Goal: Task Accomplishment & Management: Manage account settings

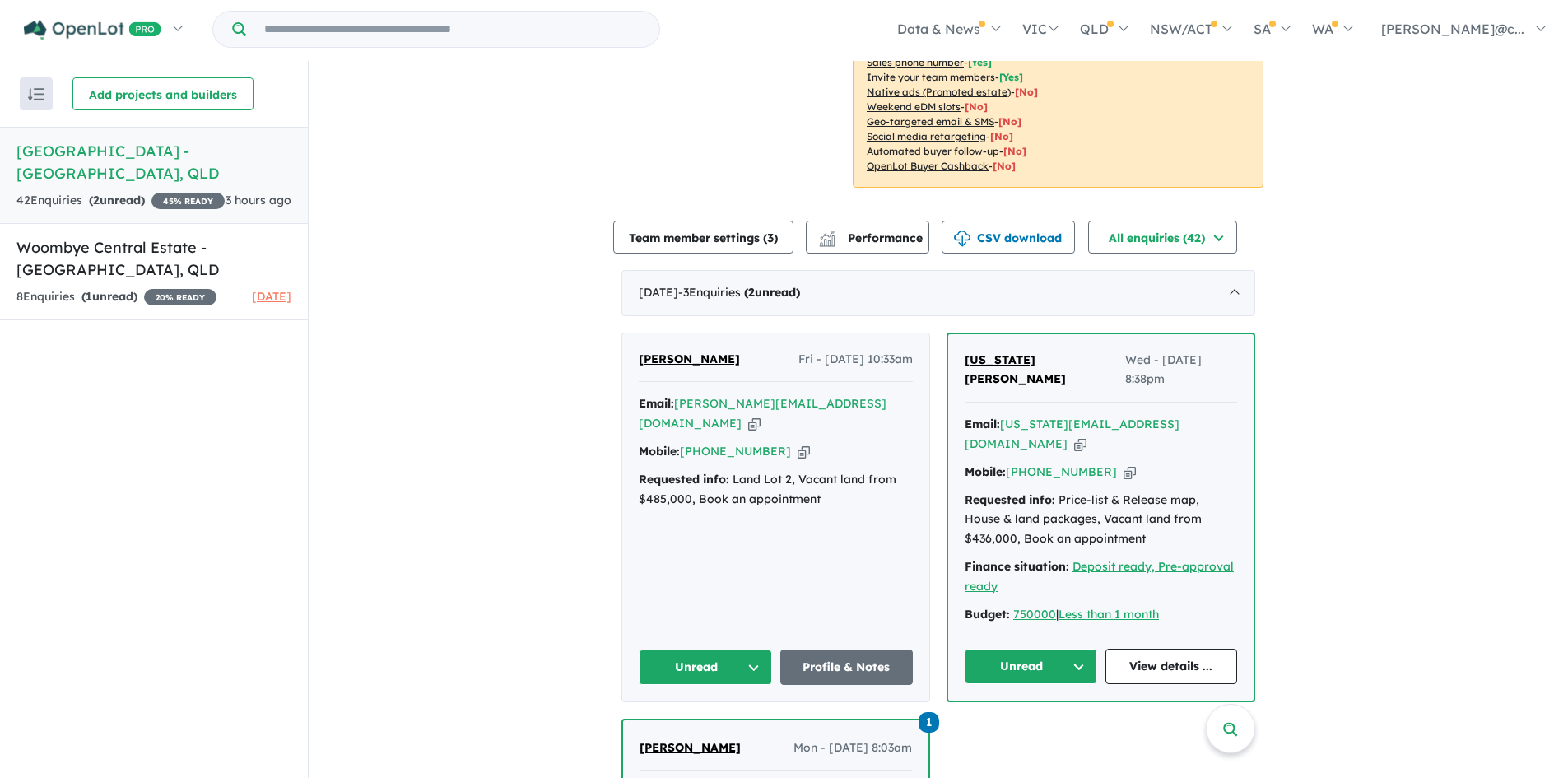
scroll to position [494, 0]
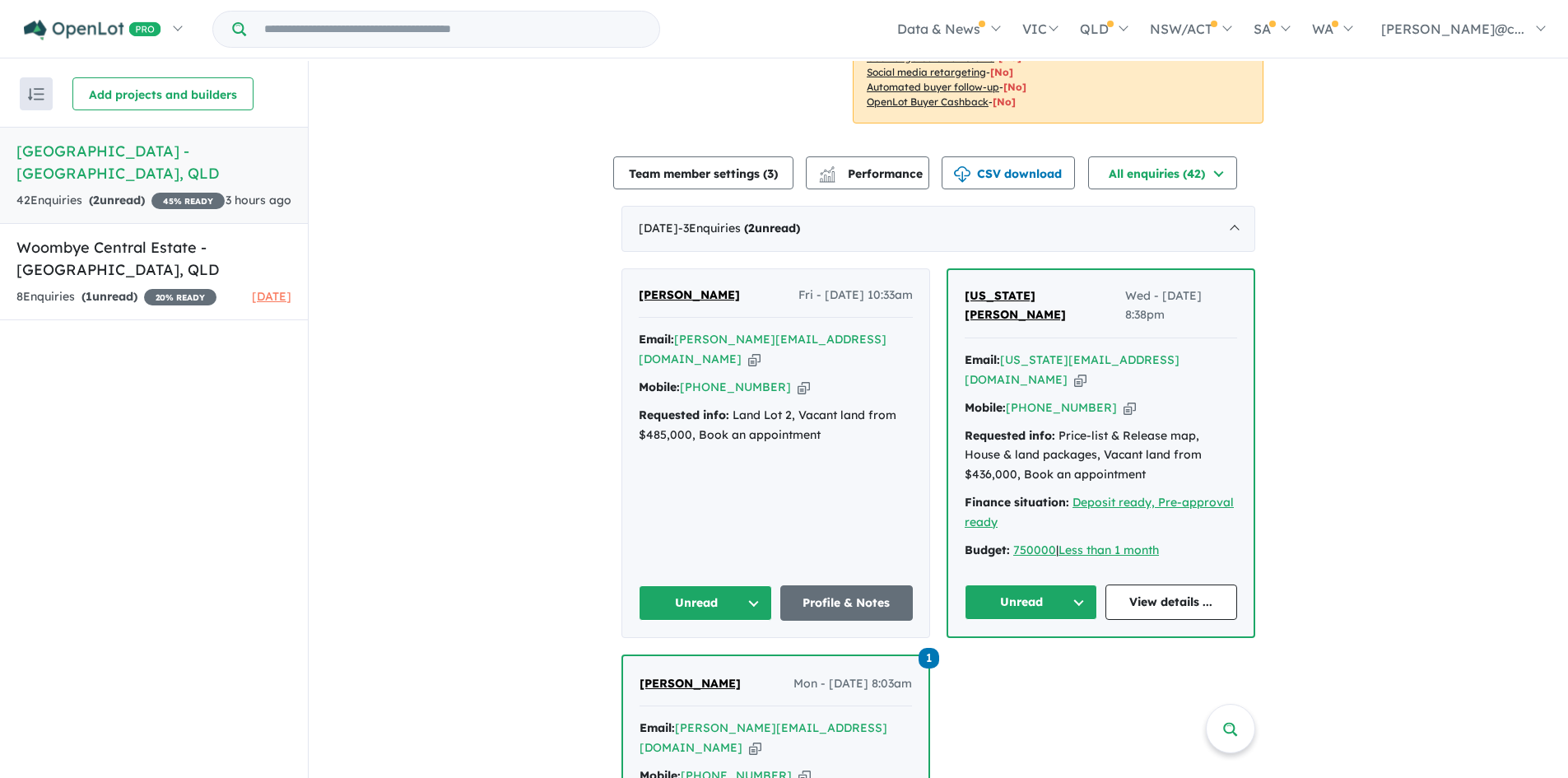
click at [1075, 584] on button "Unread" at bounding box center [1030, 602] width 132 height 35
click at [1019, 660] on button "Assigned" at bounding box center [1036, 678] width 143 height 38
click at [1153, 584] on link "View details ..." at bounding box center [1171, 602] width 132 height 35
click at [929, 647] on span "1" at bounding box center [928, 657] width 20 height 20
drag, startPoint x: 809, startPoint y: 306, endPoint x: 759, endPoint y: 274, distance: 59.4
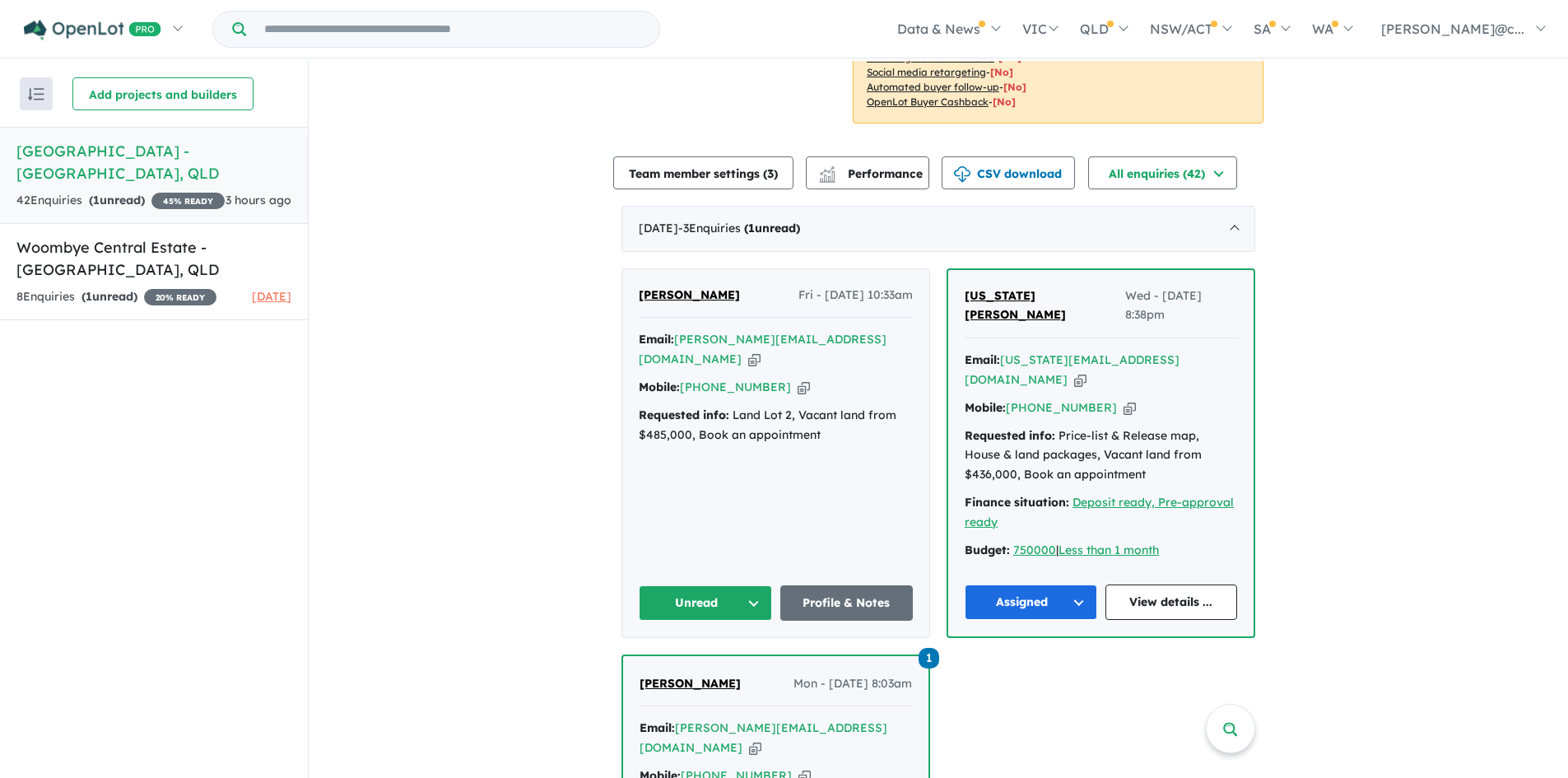
click at [760, 350] on icon "button" at bounding box center [754, 359] width 12 height 18
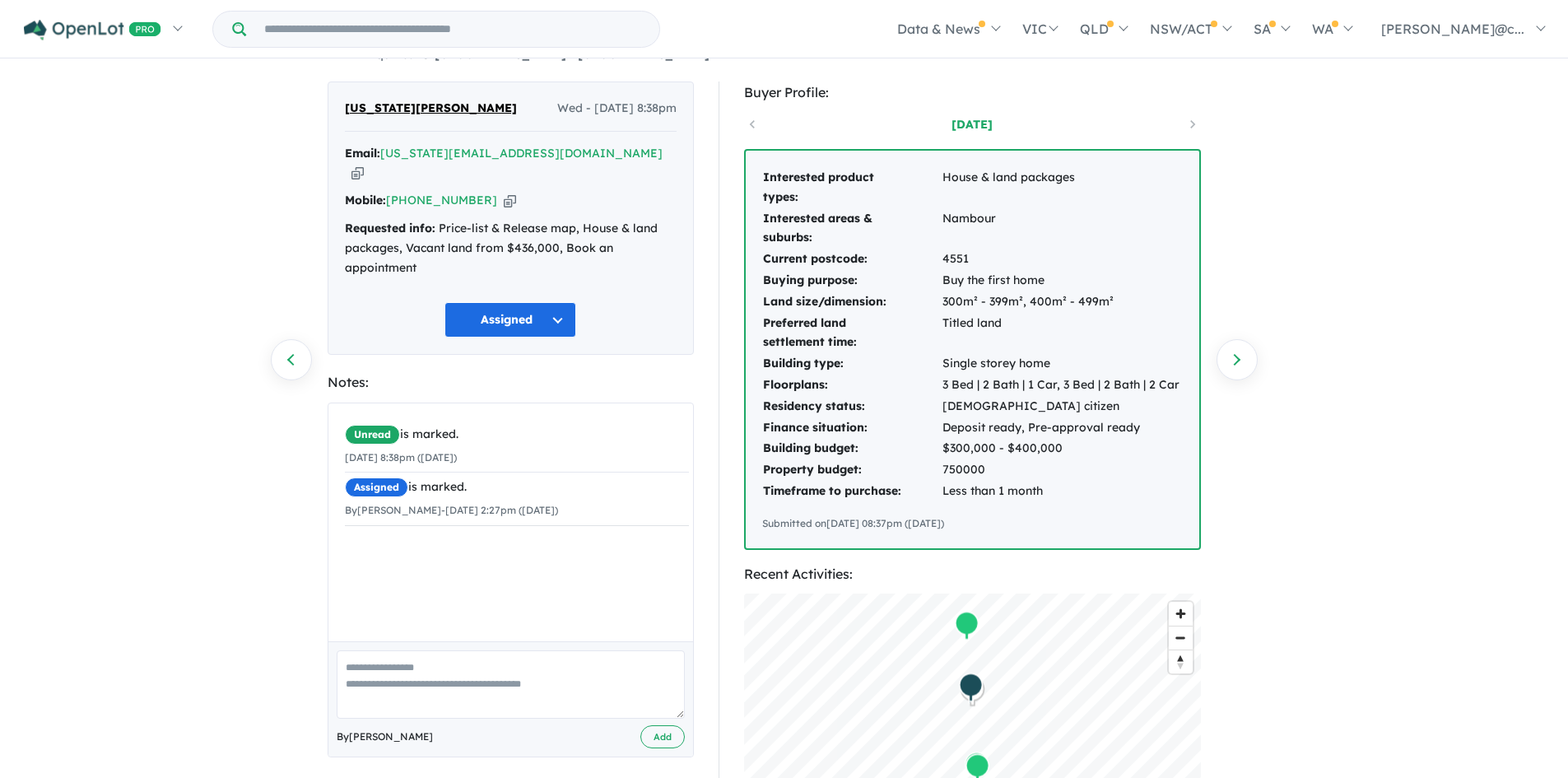
scroll to position [82, 0]
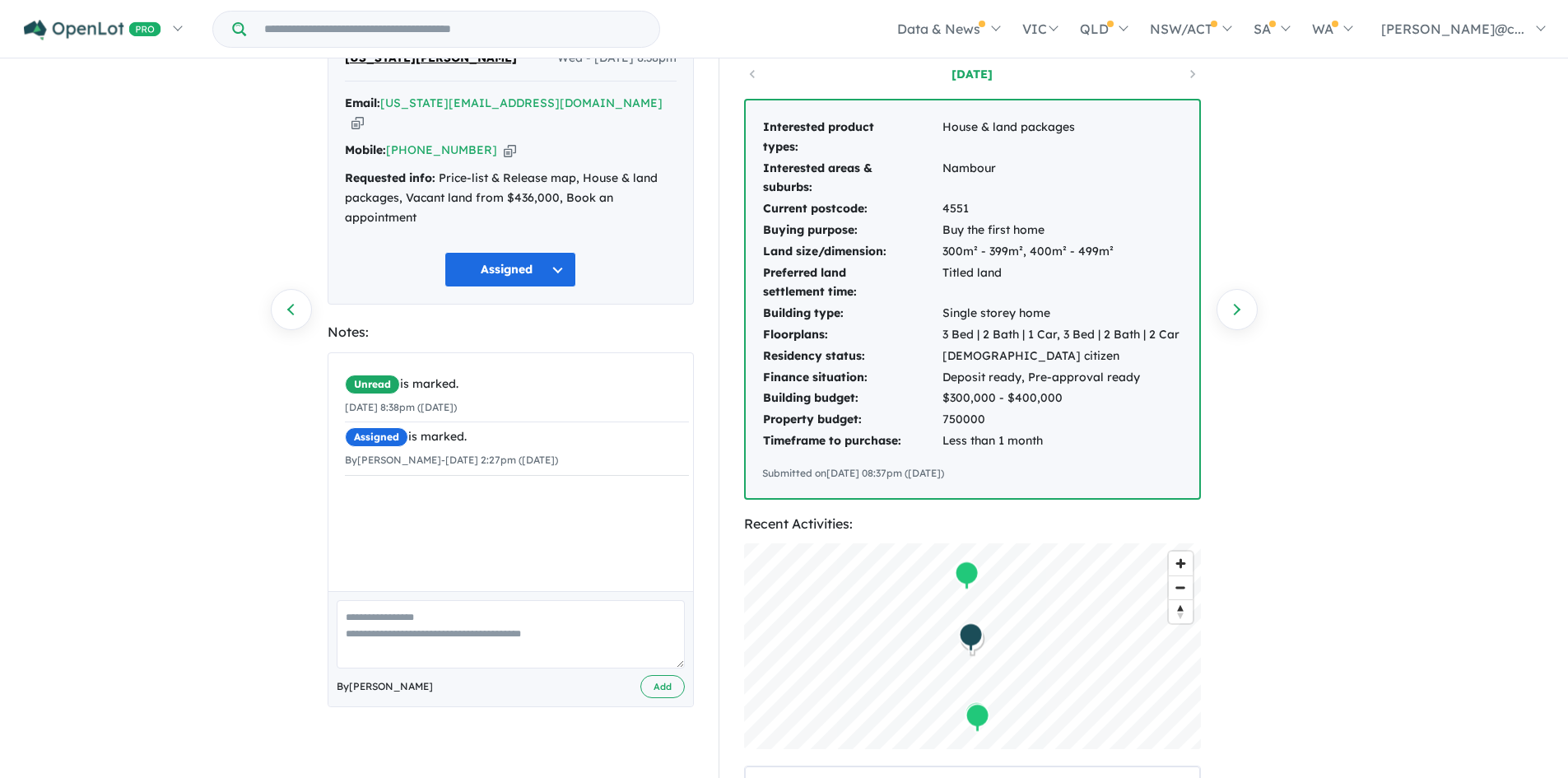
click at [426, 614] on textarea at bounding box center [510, 634] width 348 height 68
type textarea "**********"
click at [667, 675] on button "Add" at bounding box center [662, 686] width 45 height 24
